Goal: Navigation & Orientation: Find specific page/section

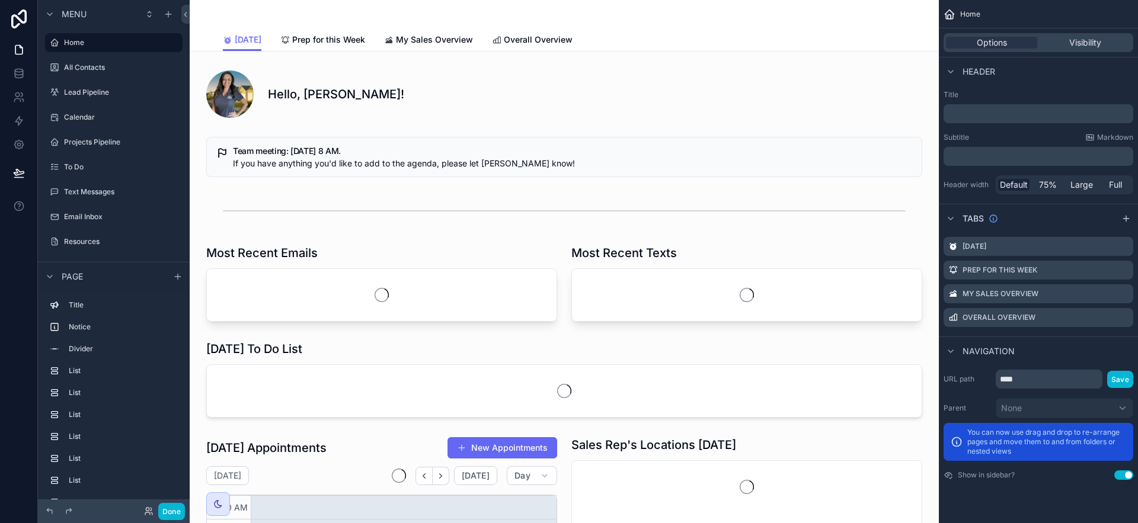
scroll to position [284, 0]
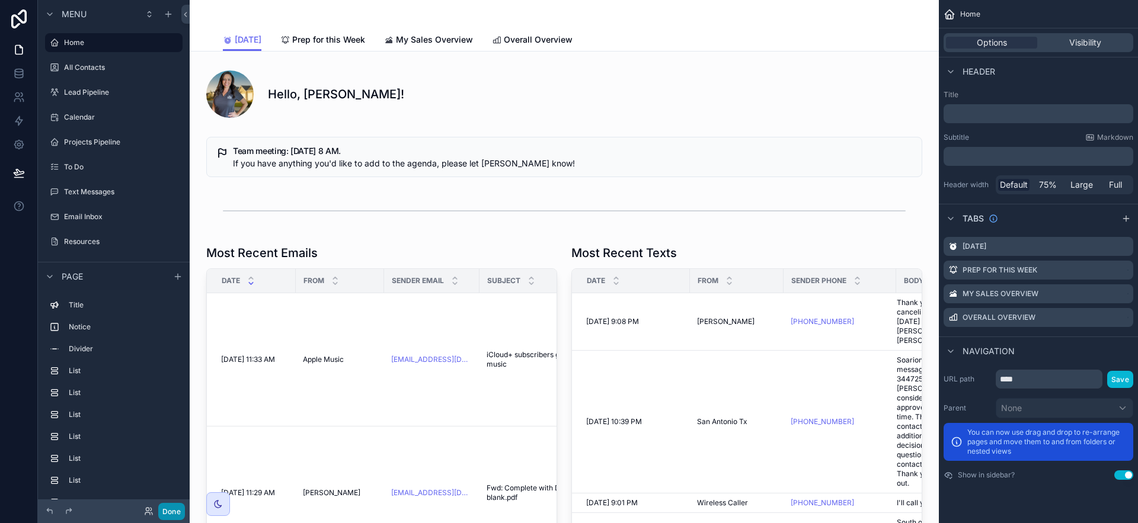
click at [176, 512] on button "Done" at bounding box center [171, 511] width 27 height 17
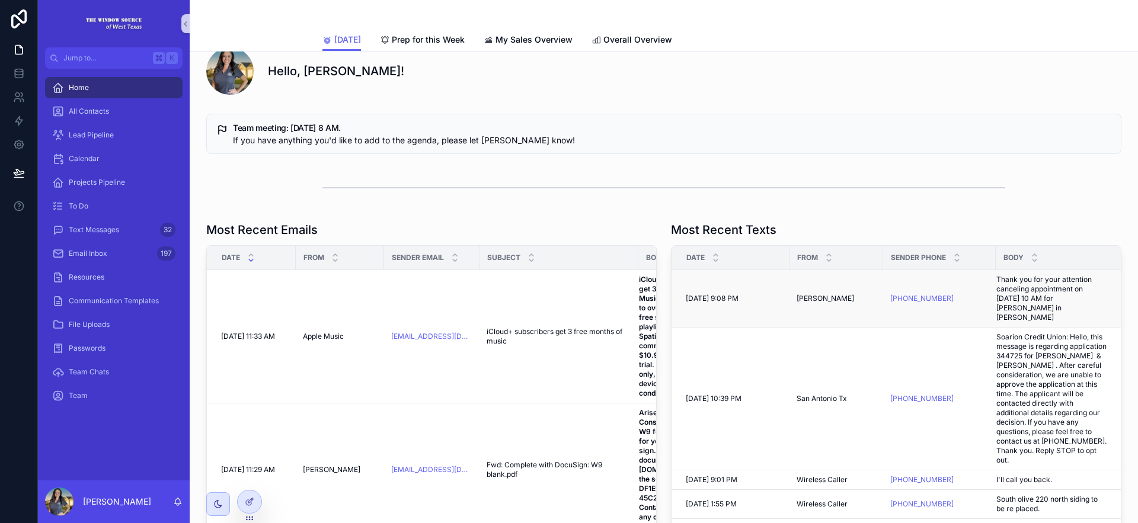
scroll to position [0, 0]
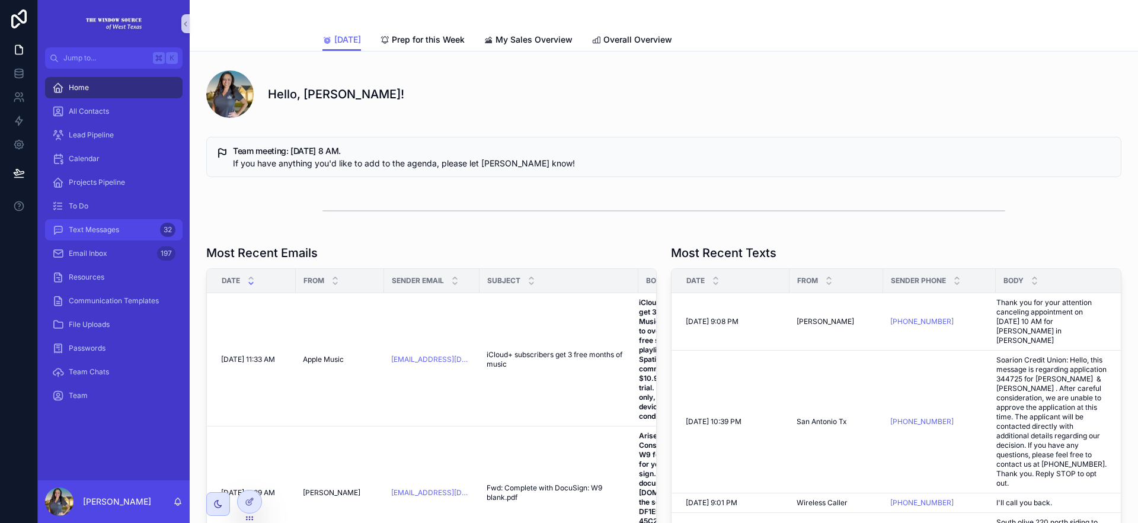
click at [82, 231] on span "Text Messages" at bounding box center [94, 229] width 50 height 9
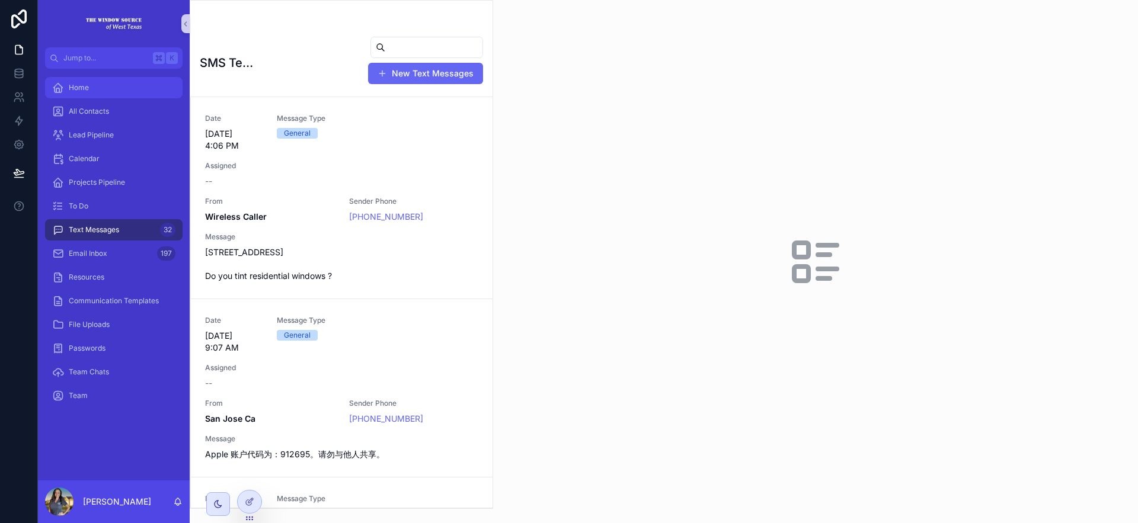
click at [151, 94] on div "Home" at bounding box center [113, 87] width 123 height 19
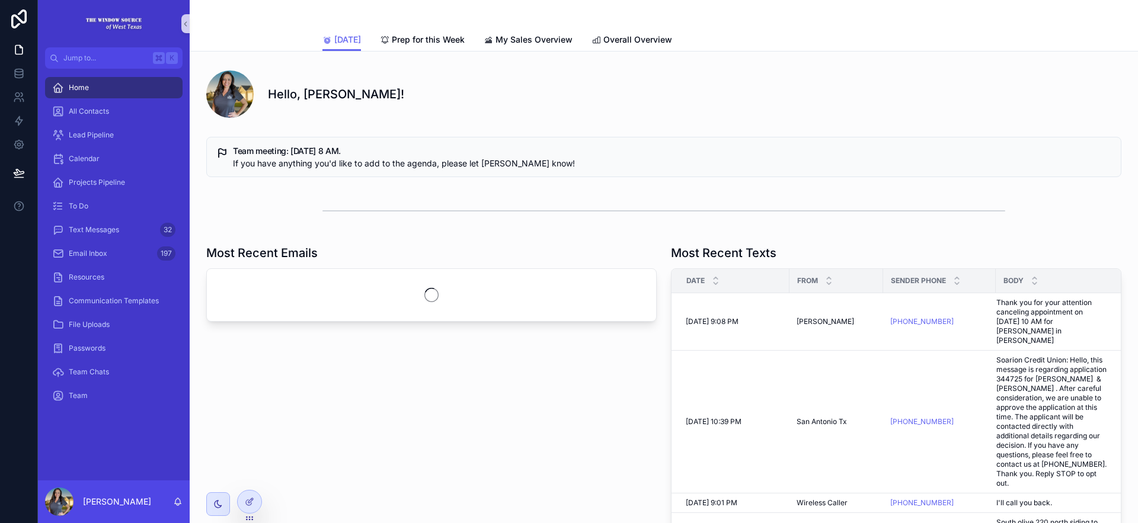
scroll to position [284, 0]
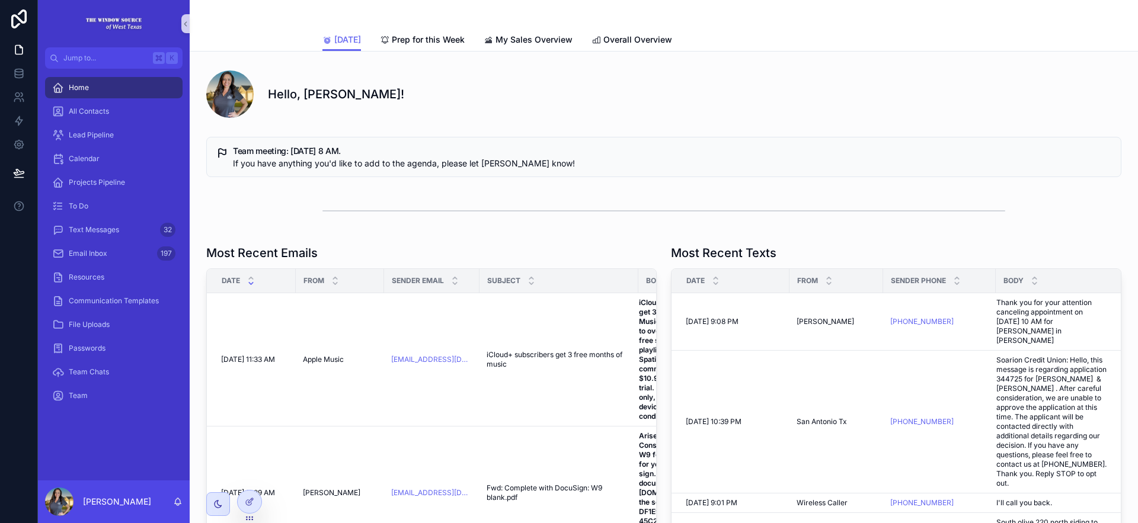
click at [109, 162] on div "Calendar" at bounding box center [113, 158] width 123 height 19
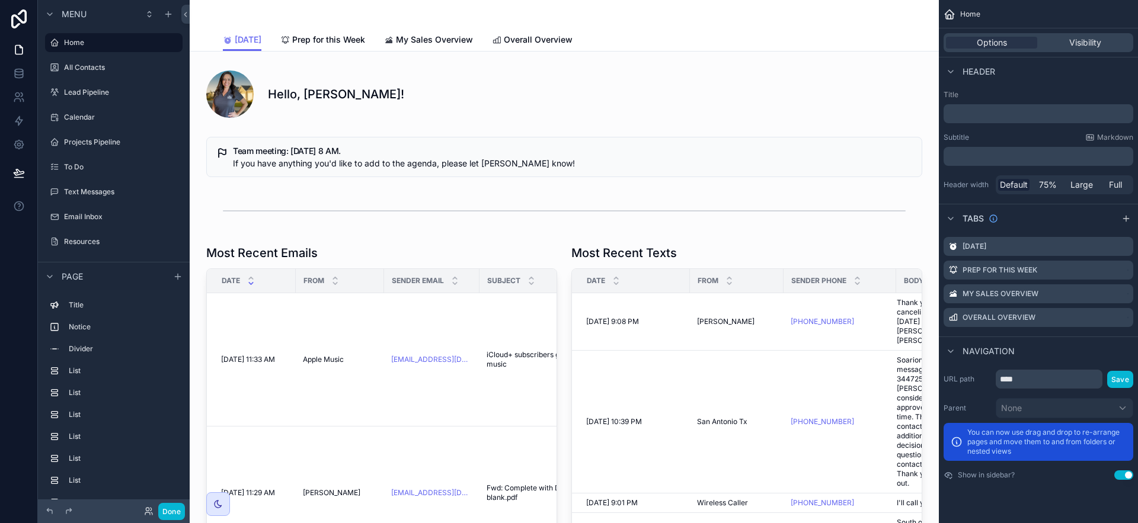
scroll to position [284, 0]
click at [182, 510] on button "Done" at bounding box center [171, 511] width 27 height 17
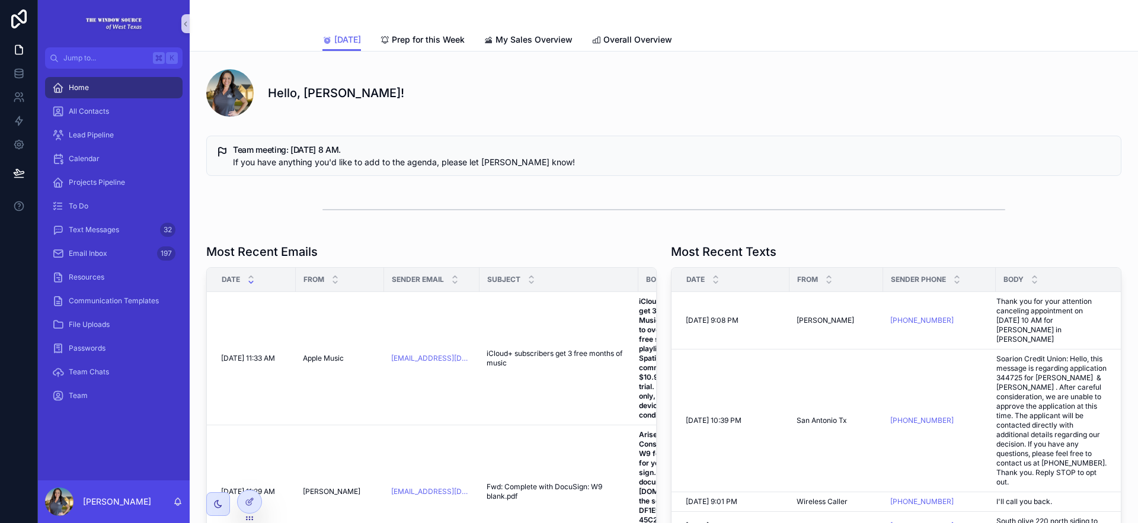
scroll to position [0, 0]
click at [105, 242] on div "Email Inbox 197" at bounding box center [114, 254] width 152 height 24
click at [104, 251] on span "Email Inbox" at bounding box center [88, 253] width 39 height 9
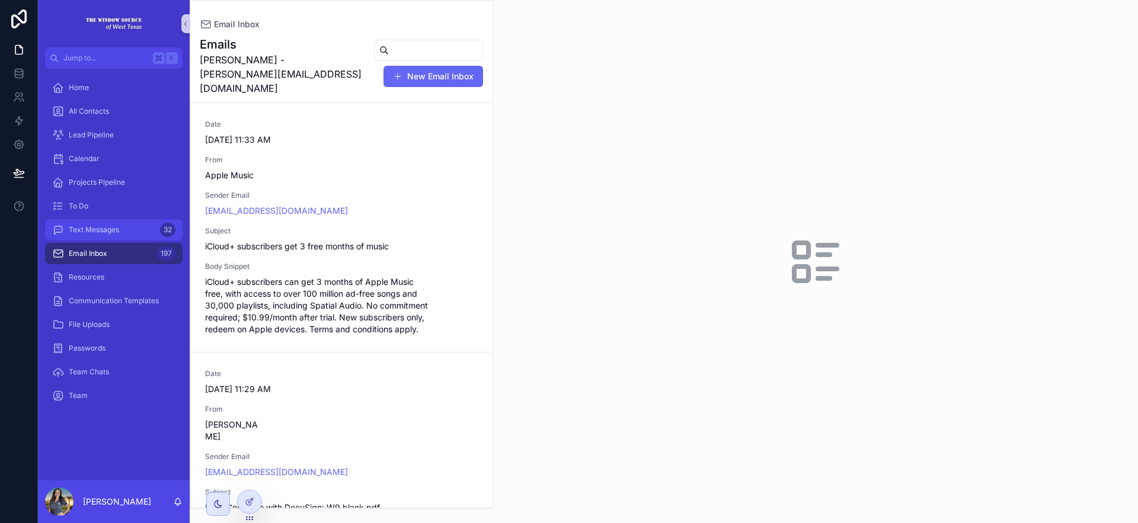
click at [103, 229] on span "Text Messages" at bounding box center [94, 229] width 50 height 9
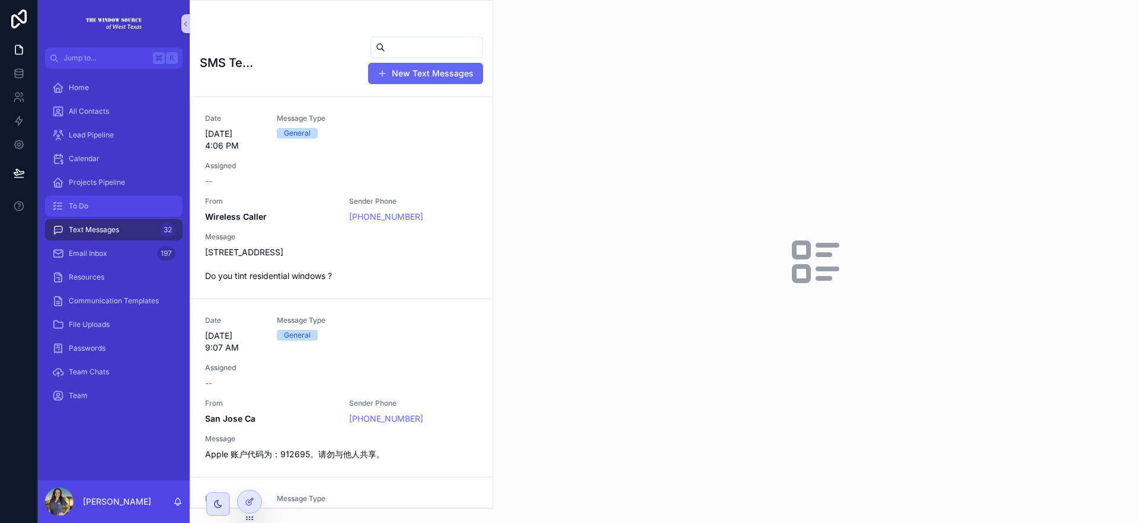
click at [104, 211] on div "To Do" at bounding box center [113, 206] width 123 height 19
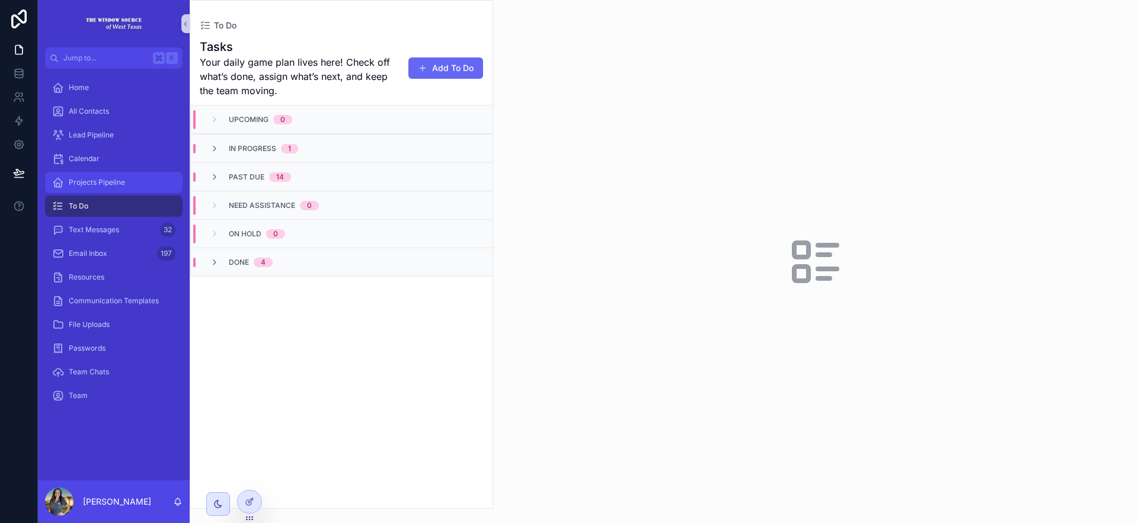
click at [117, 185] on span "Projects Pipeline" at bounding box center [97, 182] width 56 height 9
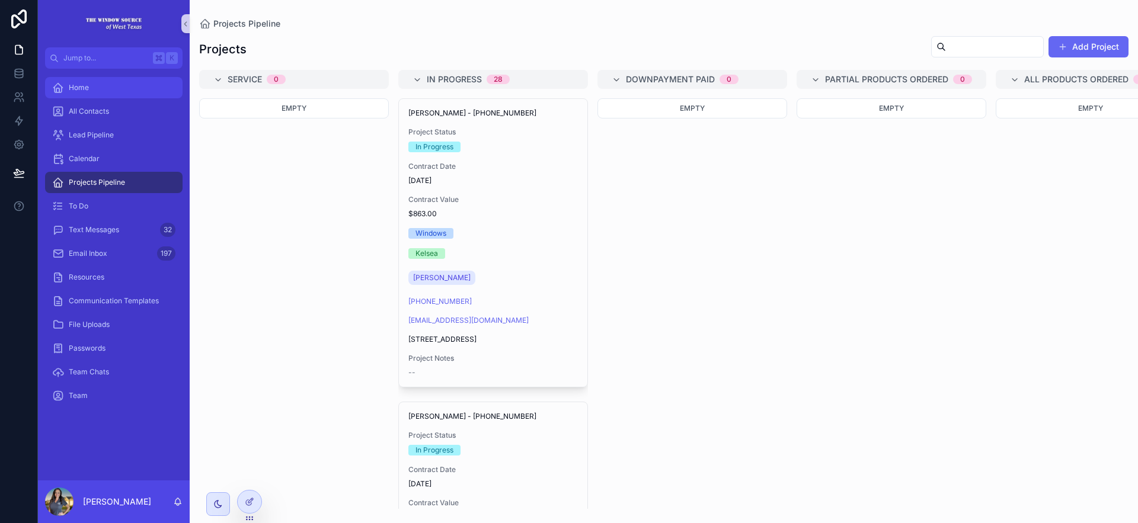
click at [125, 85] on div "Home" at bounding box center [113, 87] width 123 height 19
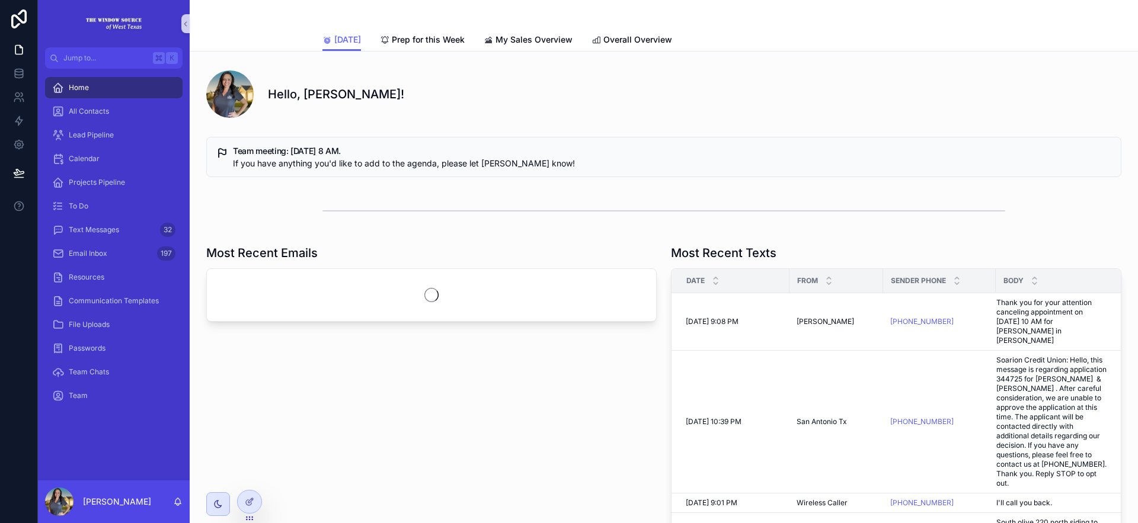
scroll to position [284, 0]
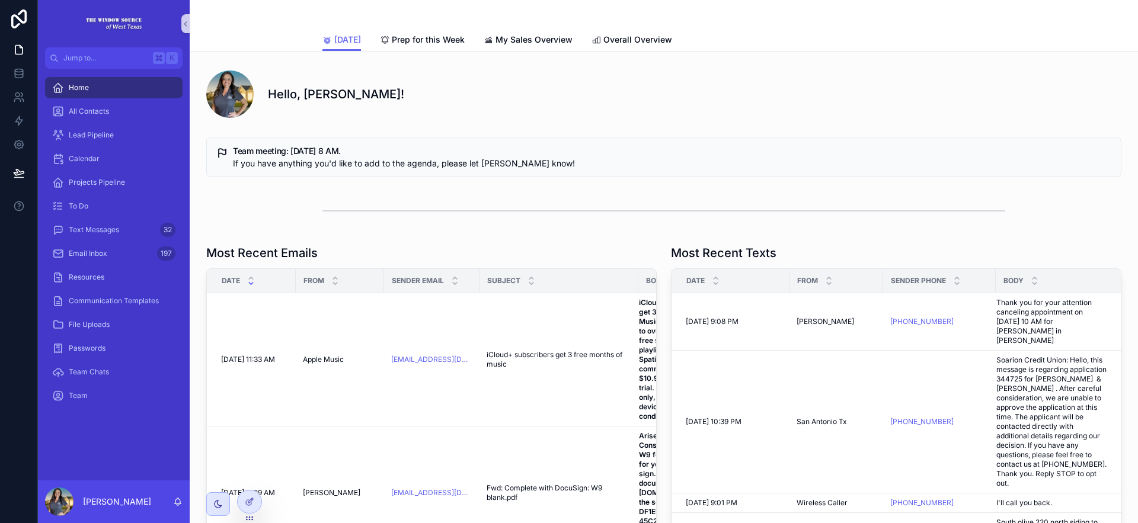
click at [784, 96] on div "Hello, [PERSON_NAME]!" at bounding box center [694, 94] width 853 height 17
click at [640, 38] on span "Overall Overview" at bounding box center [637, 40] width 69 height 12
